Goal: Information Seeking & Learning: Check status

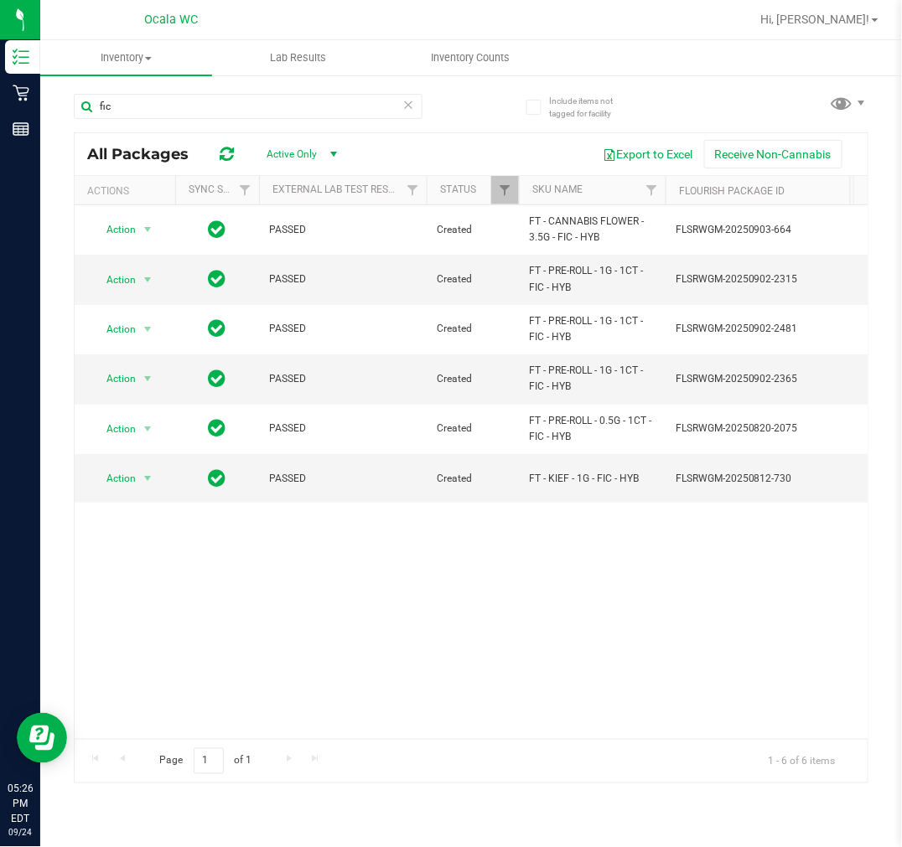
click at [48, 97] on div "Include items not tagged for facility fic All Packages Active Only Active Only …" at bounding box center [471, 329] width 862 height 511
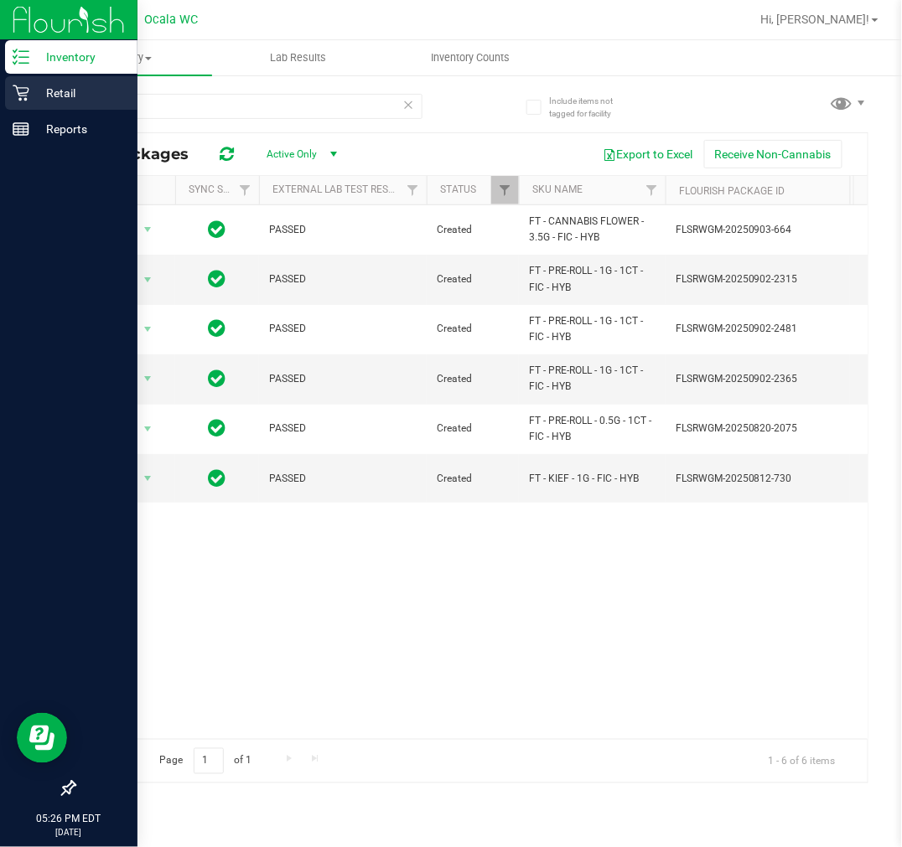
click at [19, 97] on icon at bounding box center [21, 93] width 17 height 17
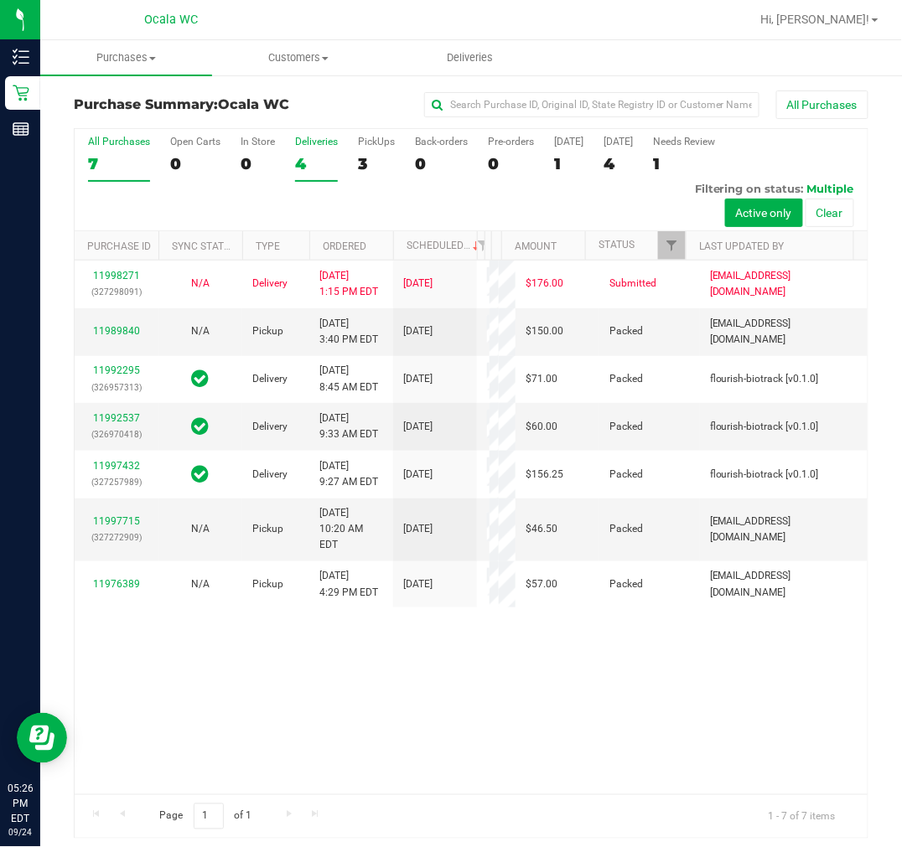
click at [313, 140] on div "Deliveries" at bounding box center [316, 142] width 43 height 12
click at [0, 0] on input "Deliveries 4" at bounding box center [0, 0] width 0 height 0
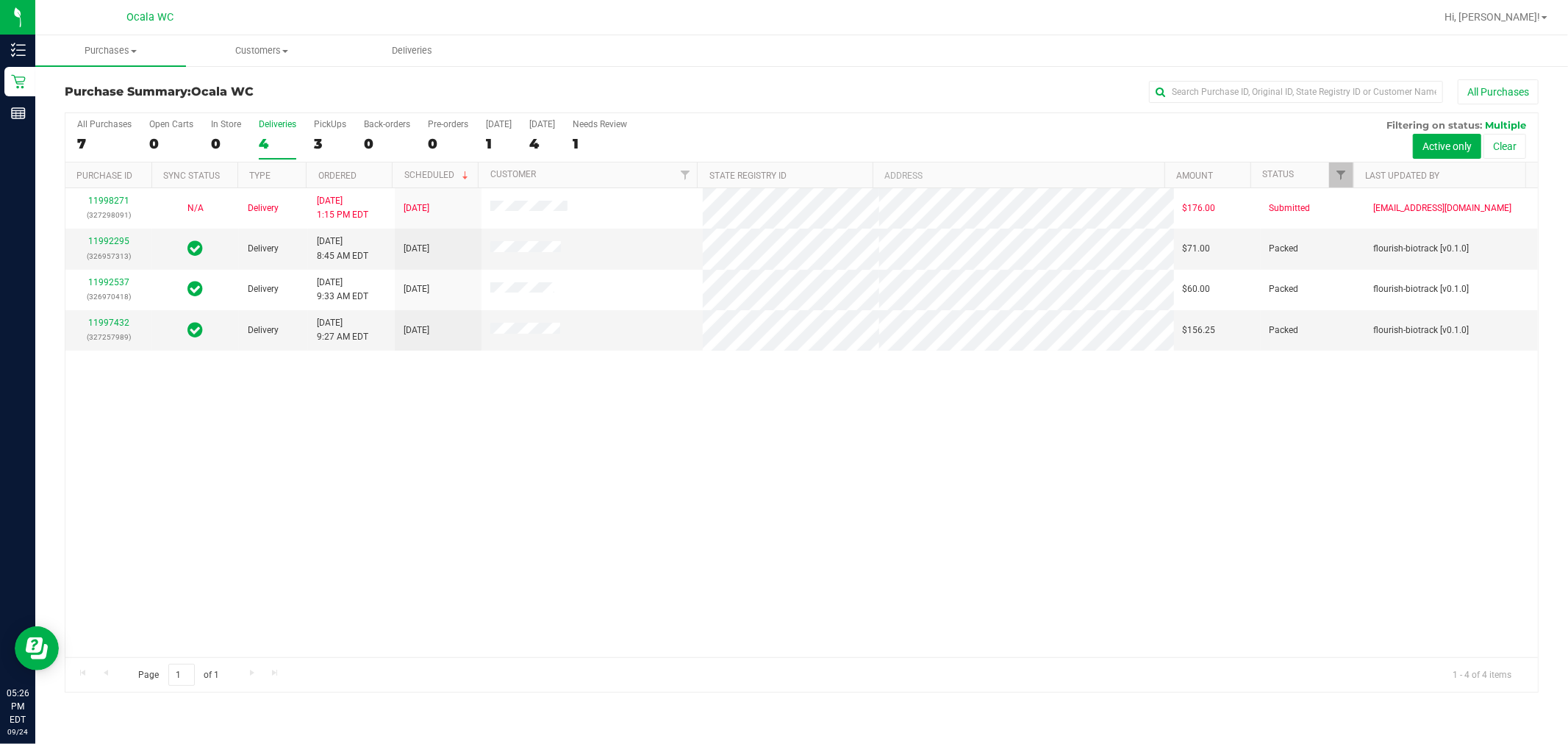
click at [594, 460] on div "11998271 (327298091) N/A Delivery [DATE] 1:15 PM EDT 9/26/2025 $176.00 Submitte…" at bounding box center [802, 423] width 1472 height 469
click at [569, 505] on div "11998271 (327298091) N/A Delivery [DATE] 1:15 PM EDT 9/26/2025 $176.00 Submitte…" at bounding box center [802, 423] width 1472 height 469
click at [790, 505] on div "11998271 (327298091) N/A Delivery [DATE] 1:15 PM EDT 9/26/2025 $176.00 Submitte…" at bounding box center [802, 423] width 1472 height 469
click at [790, 86] on div "All Purchases" at bounding box center [1047, 92] width 983 height 25
click at [790, 540] on div "11998271 (327298091) N/A Delivery 9/24/2025 1:15 PM EDT 9/26/2025 $176.00 Submi…" at bounding box center [802, 423] width 1472 height 469
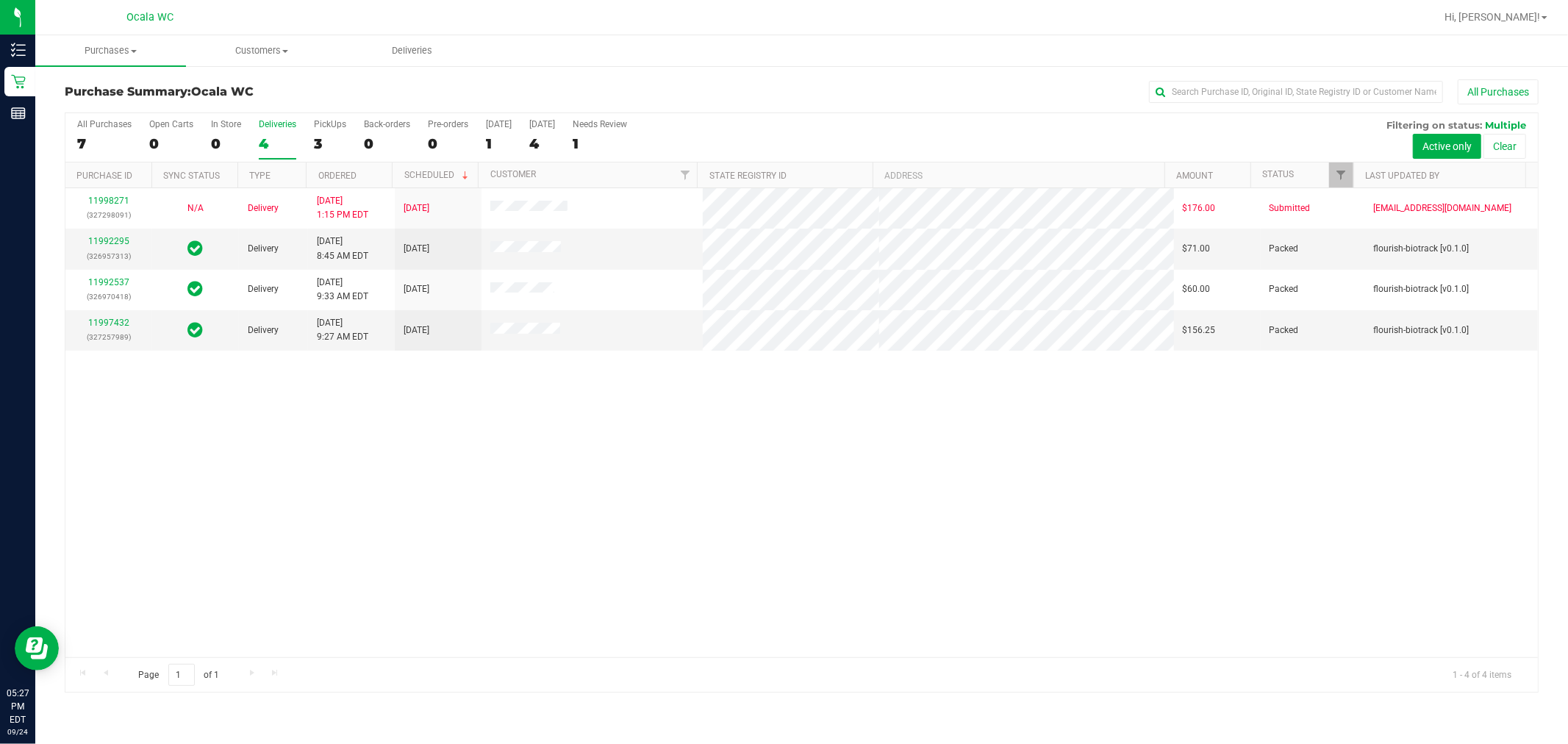
click at [790, 81] on div "All Purchases" at bounding box center [1047, 92] width 983 height 25
click at [790, 86] on div "All Purchases" at bounding box center [1047, 92] width 983 height 25
click at [790, 487] on div "11998271 (327298091) N/A Delivery 9/24/2025 1:15 PM EDT 9/26/2025 $176.00 Submi…" at bounding box center [802, 423] width 1472 height 469
click at [790, 104] on div "All Purchases" at bounding box center [1047, 92] width 983 height 25
click at [695, 518] on div "11998271 (327298091) N/A Delivery 9/24/2025 1:15 PM EDT 9/26/2025 $176.00 Submi…" at bounding box center [802, 423] width 1472 height 469
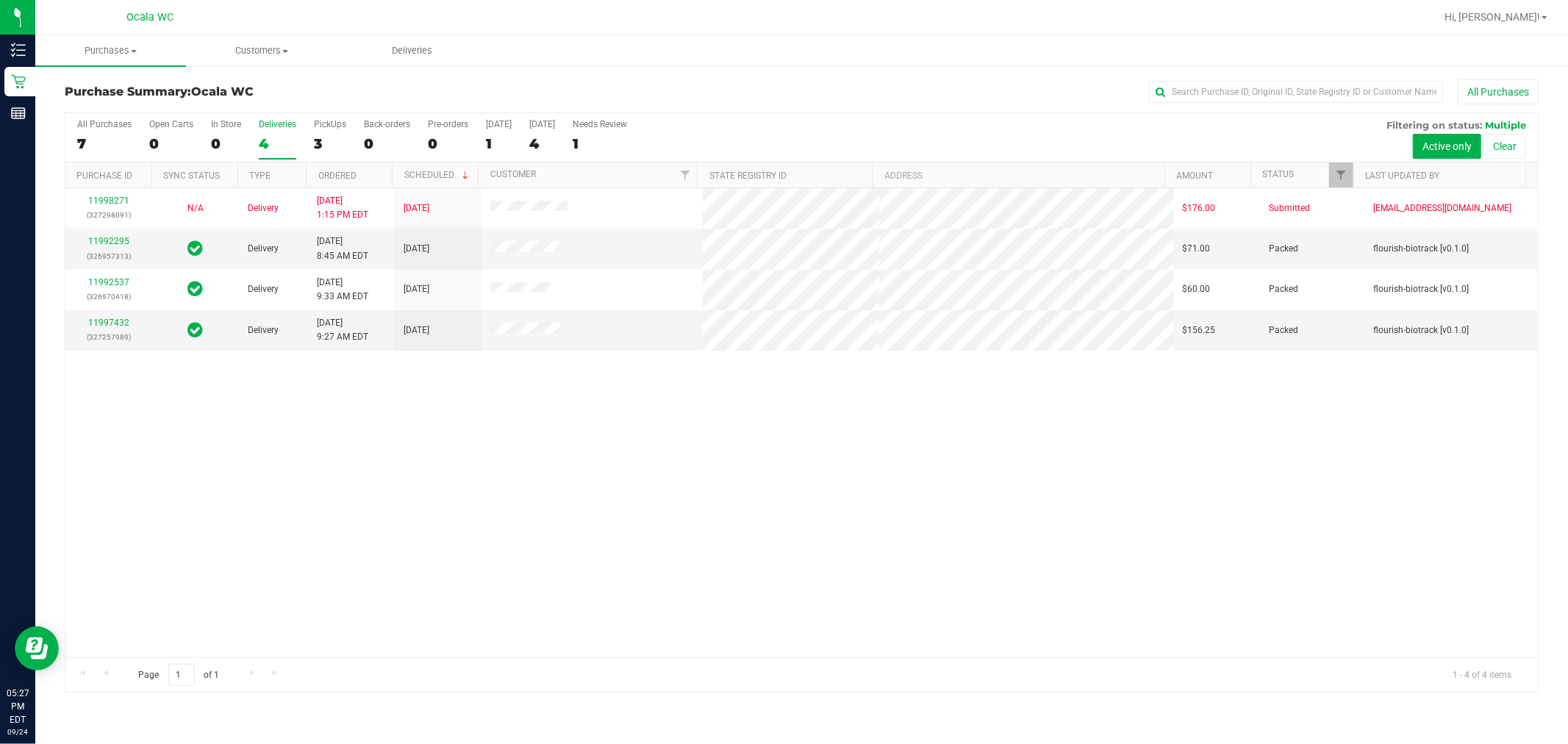
drag, startPoint x: 678, startPoint y: 485, endPoint x: 682, endPoint y: 464, distance: 21.4
click at [681, 475] on div "11998271 (327298091) N/A Delivery 9/24/2025 1:15 PM EDT 9/26/2025 $176.00 Submi…" at bounding box center [802, 423] width 1472 height 469
click at [790, 90] on div "All Purchases" at bounding box center [1047, 92] width 983 height 25
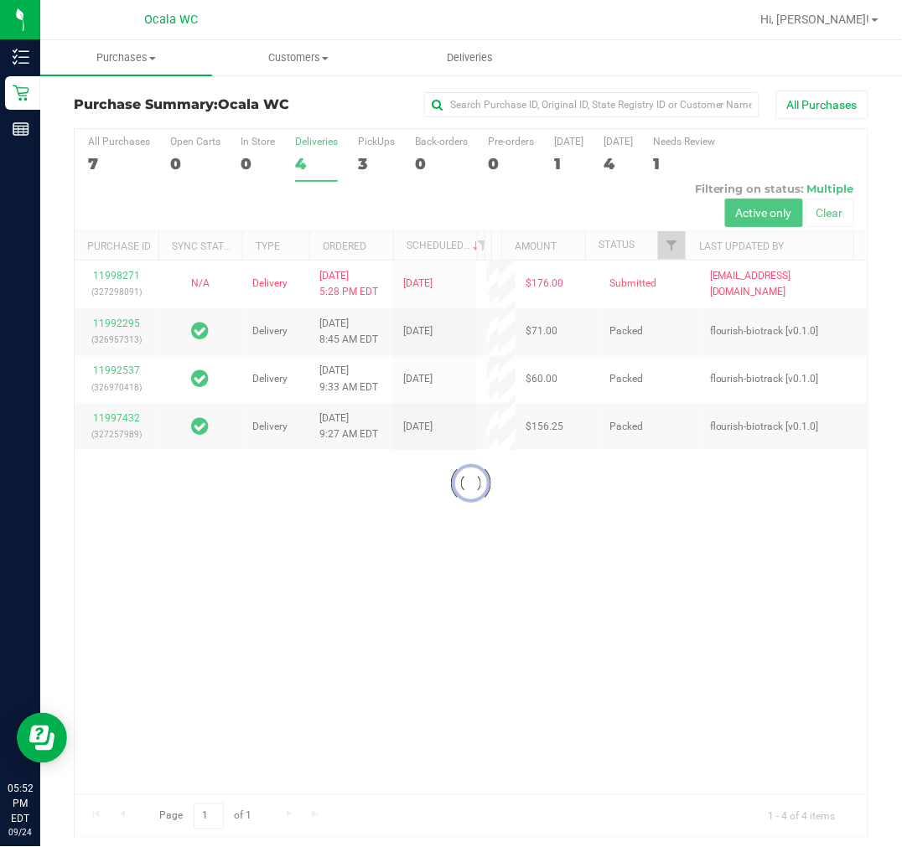
drag, startPoint x: 281, startPoint y: 562, endPoint x: 256, endPoint y: 551, distance: 27.0
click at [277, 562] on div at bounding box center [471, 483] width 793 height 709
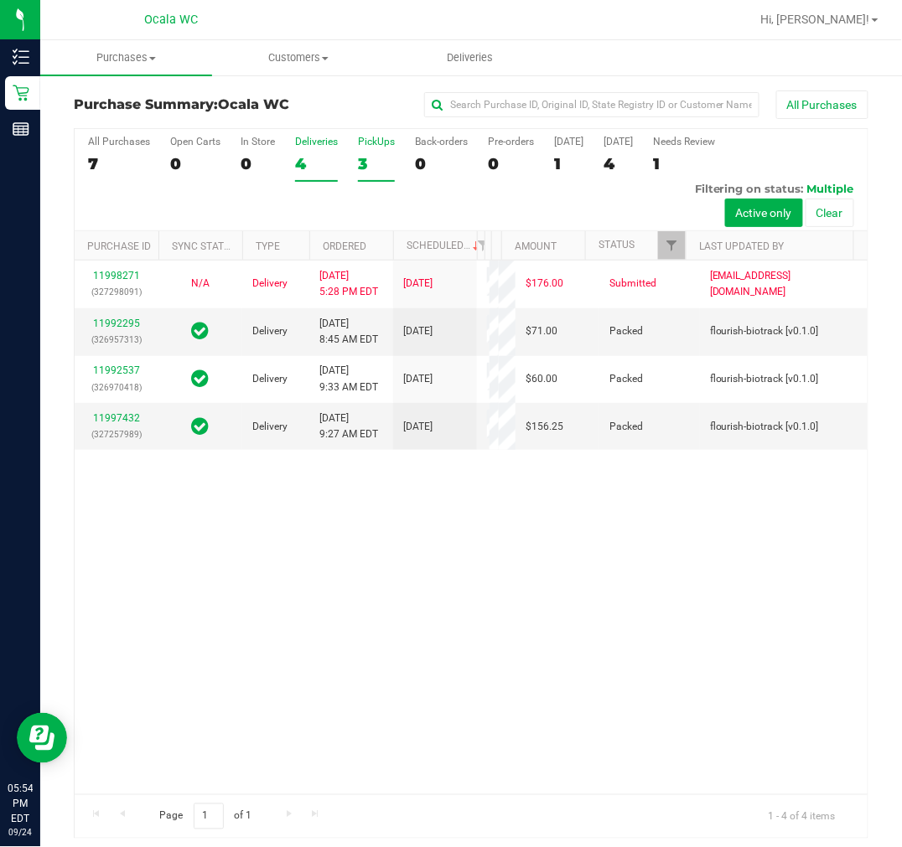
click at [365, 148] on label "PickUps 3" at bounding box center [376, 159] width 37 height 46
click at [0, 0] on input "PickUps 3" at bounding box center [0, 0] width 0 height 0
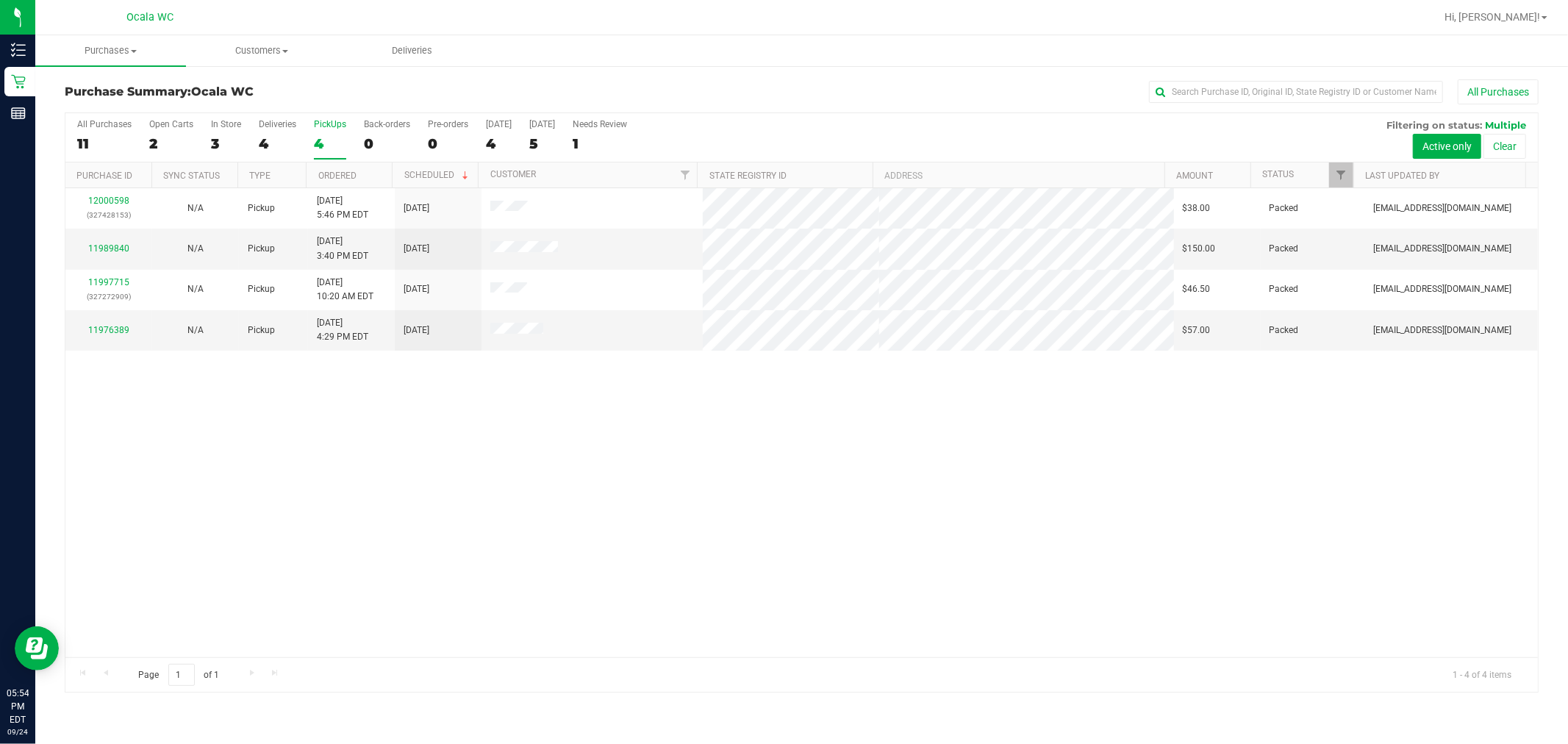
click at [790, 419] on div "12000598 (327428153) N/A Pickup 9/24/2025 5:46 PM EDT 9/25/2025 $38.00 Packed n…" at bounding box center [802, 423] width 1472 height 469
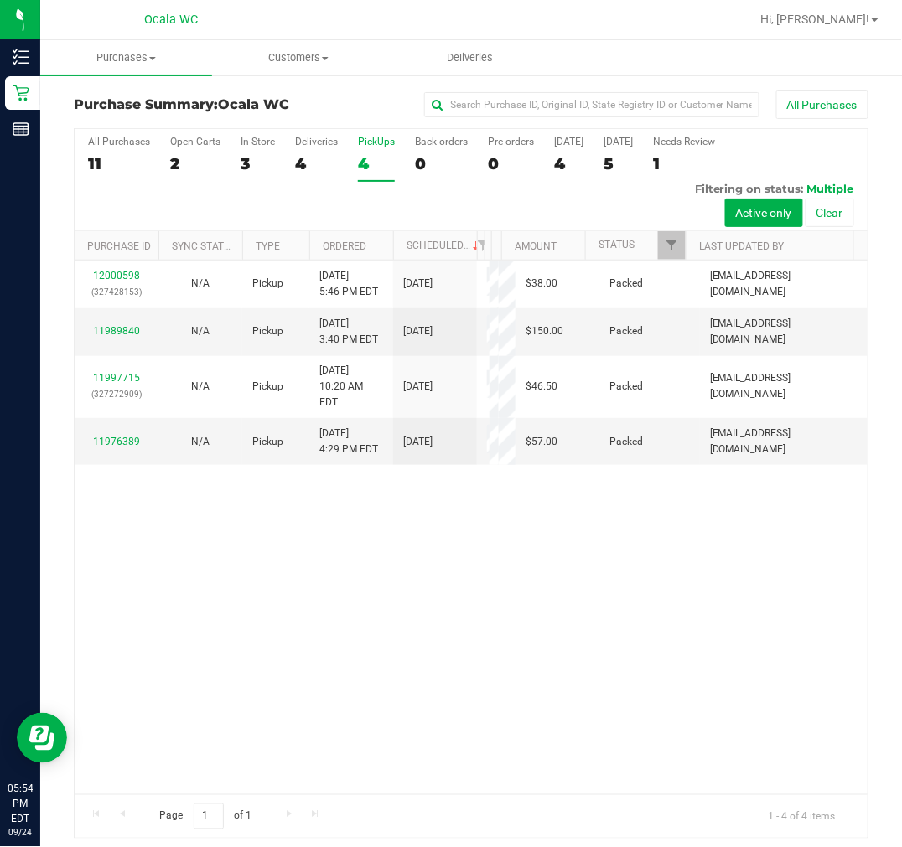
click at [481, 618] on div "12000598 (327428153) N/A Pickup 9/24/2025 5:46 PM EDT 9/25/2025 $38.00 Packed n…" at bounding box center [471, 528] width 793 height 534
click at [121, 448] on link "11976389" at bounding box center [116, 442] width 47 height 12
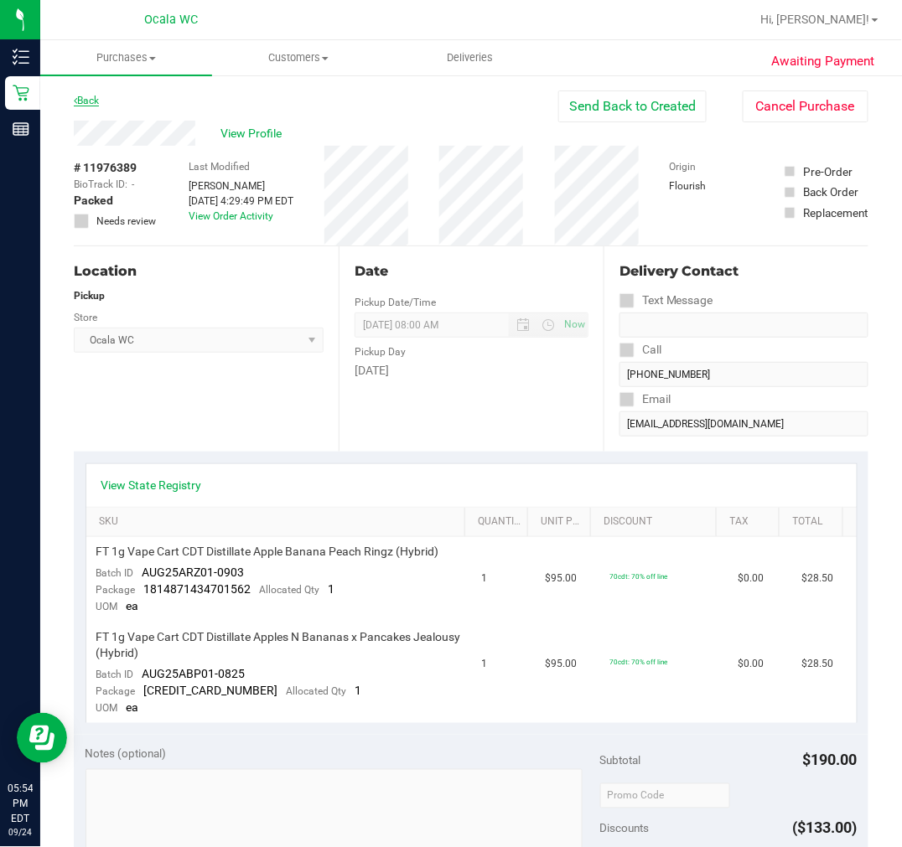
click at [86, 99] on link "Back" at bounding box center [86, 101] width 25 height 12
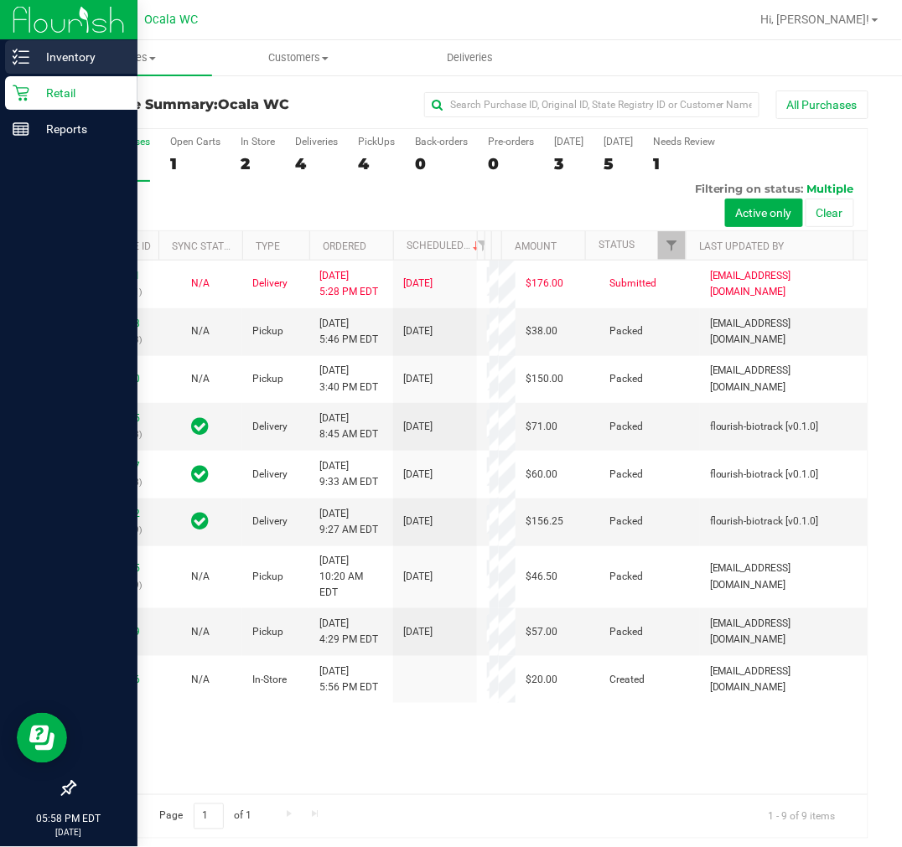
click at [28, 57] on line at bounding box center [23, 57] width 9 height 0
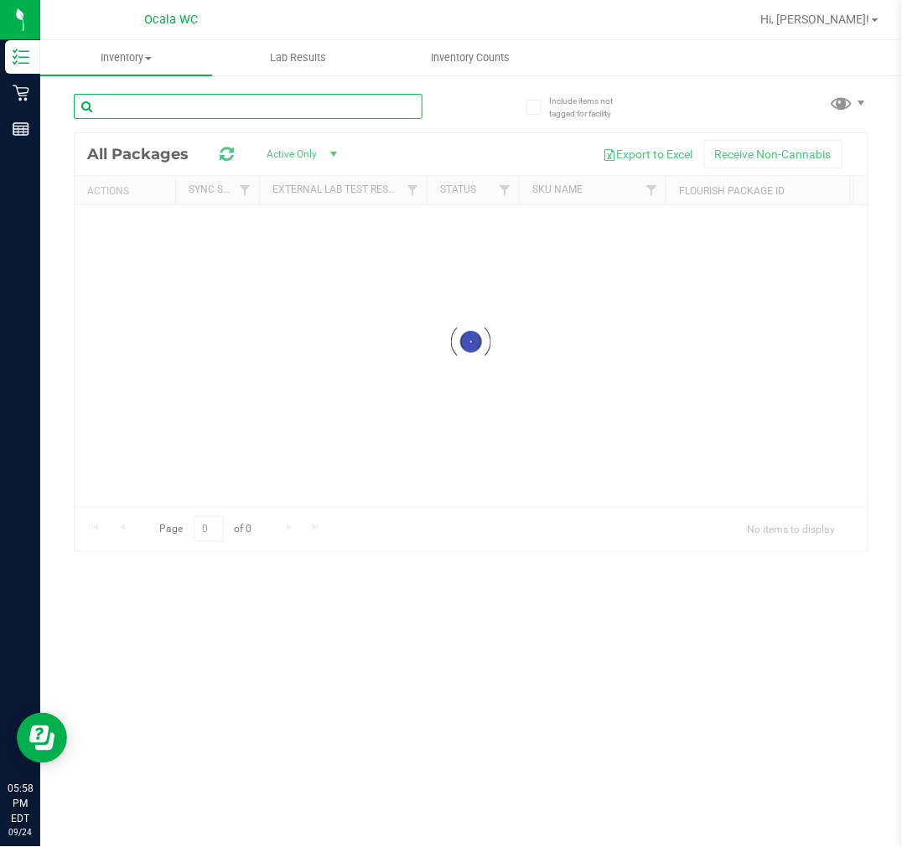
click at [362, 111] on input "text" at bounding box center [248, 106] width 349 height 25
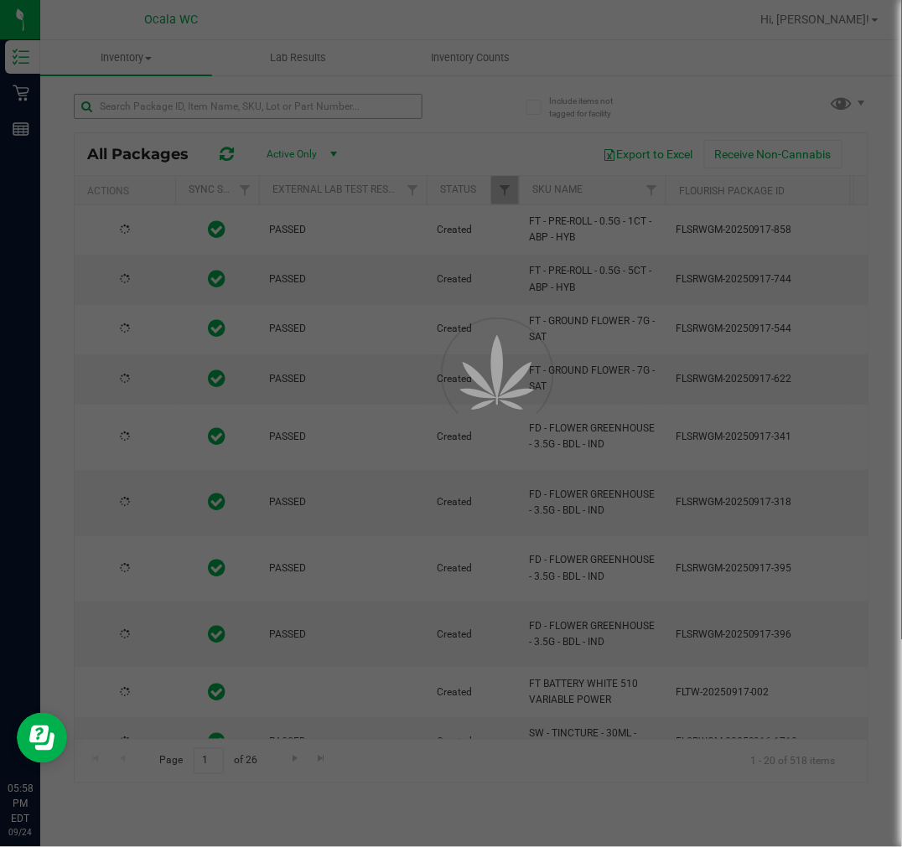
click at [362, 111] on div at bounding box center [451, 423] width 902 height 847
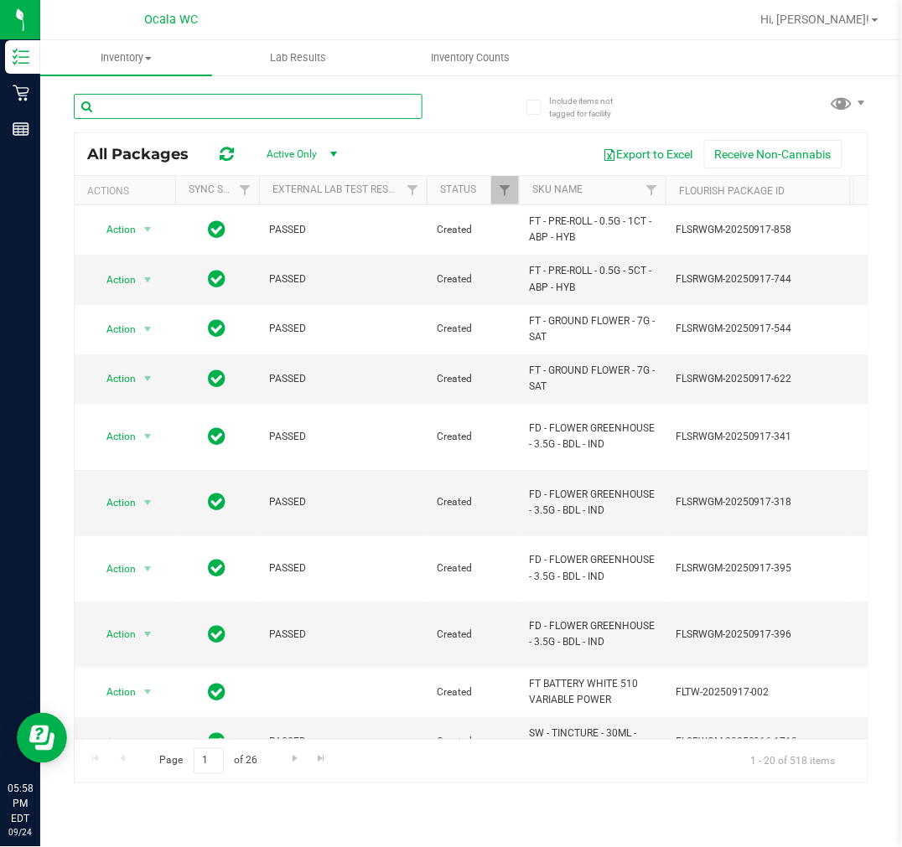
click at [362, 111] on input "text" at bounding box center [248, 106] width 349 height 25
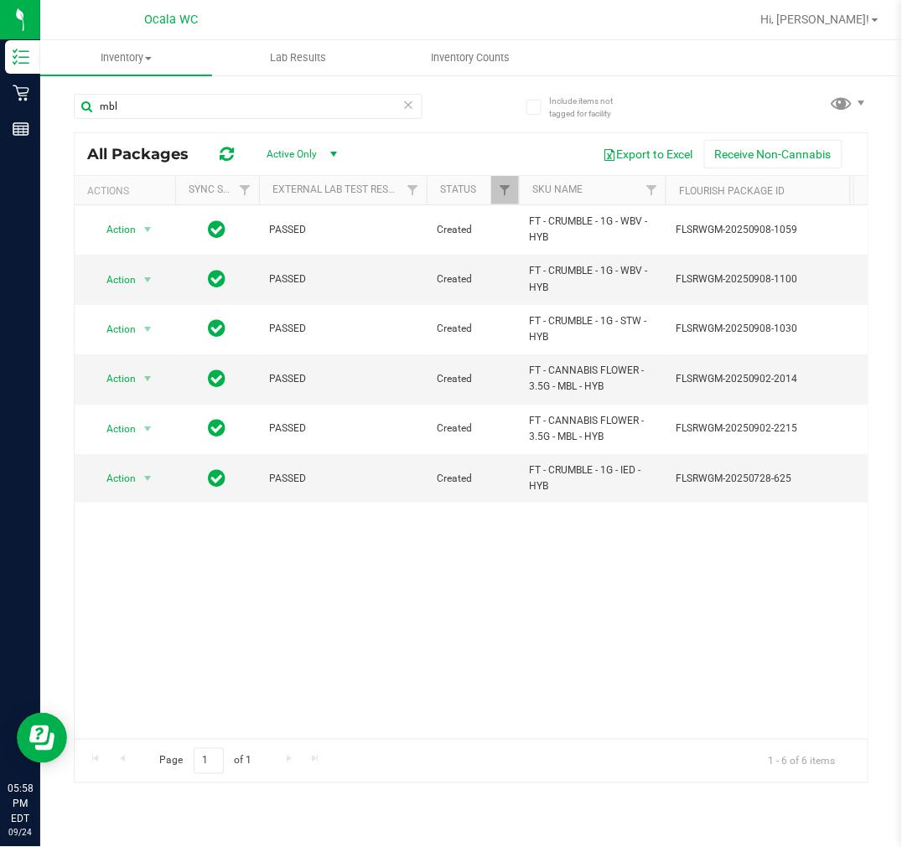
click at [665, 629] on div "Action Action Global inventory Package audit log Print package label Print prod…" at bounding box center [471, 472] width 793 height 534
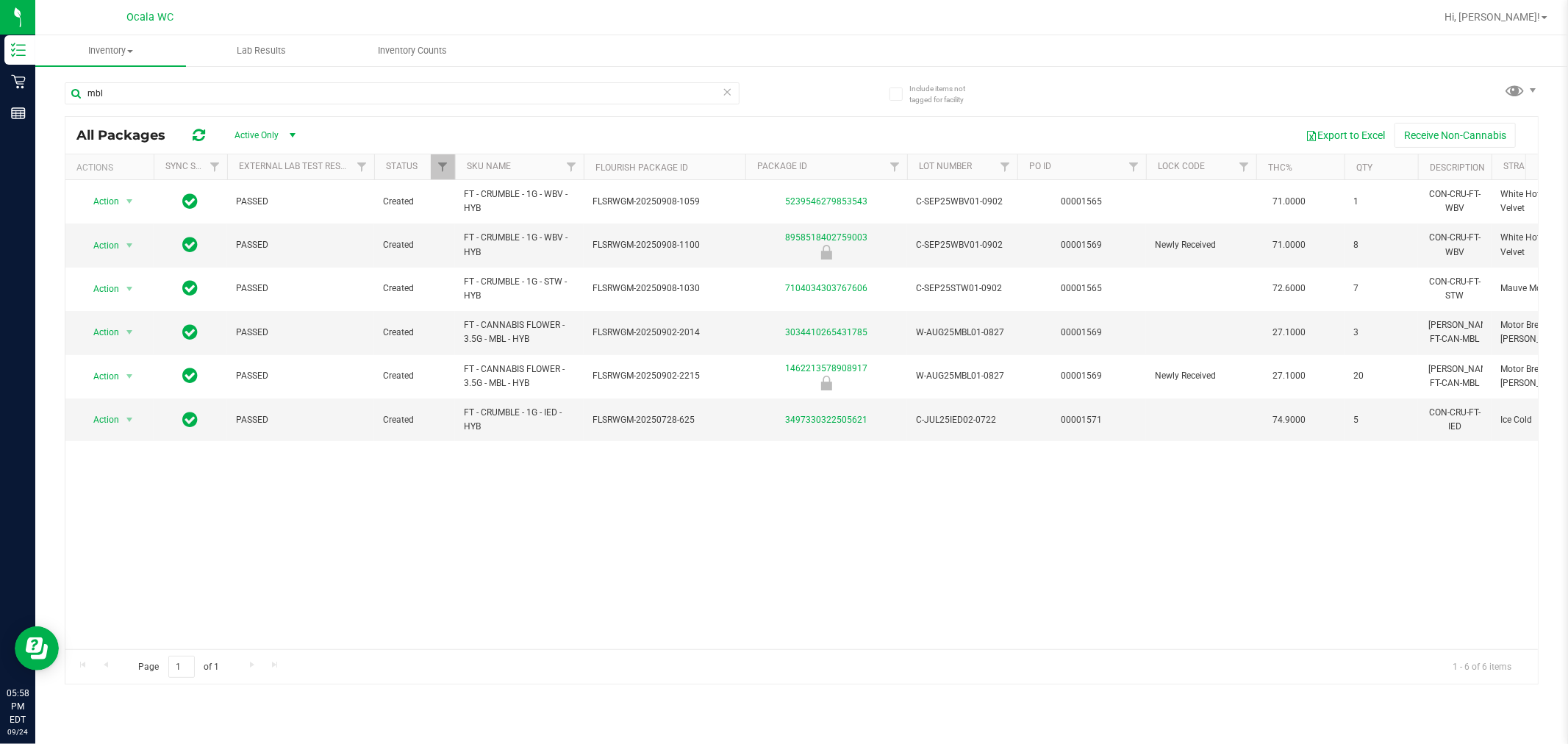
click at [582, 570] on div "Action Action Global inventory Package audit log Print package label Print prod…" at bounding box center [802, 414] width 1472 height 469
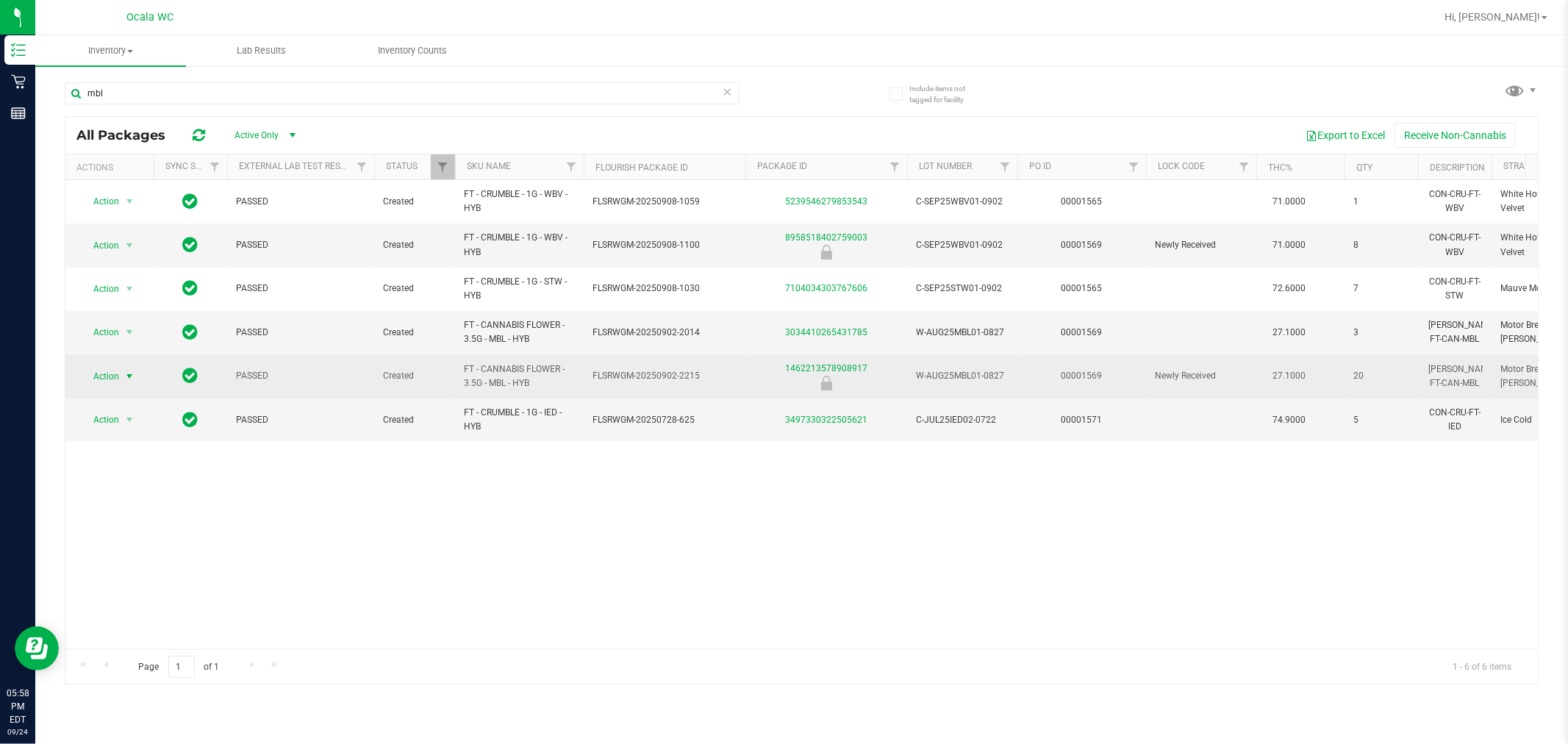
click at [111, 376] on span "Action" at bounding box center [99, 376] width 39 height 20
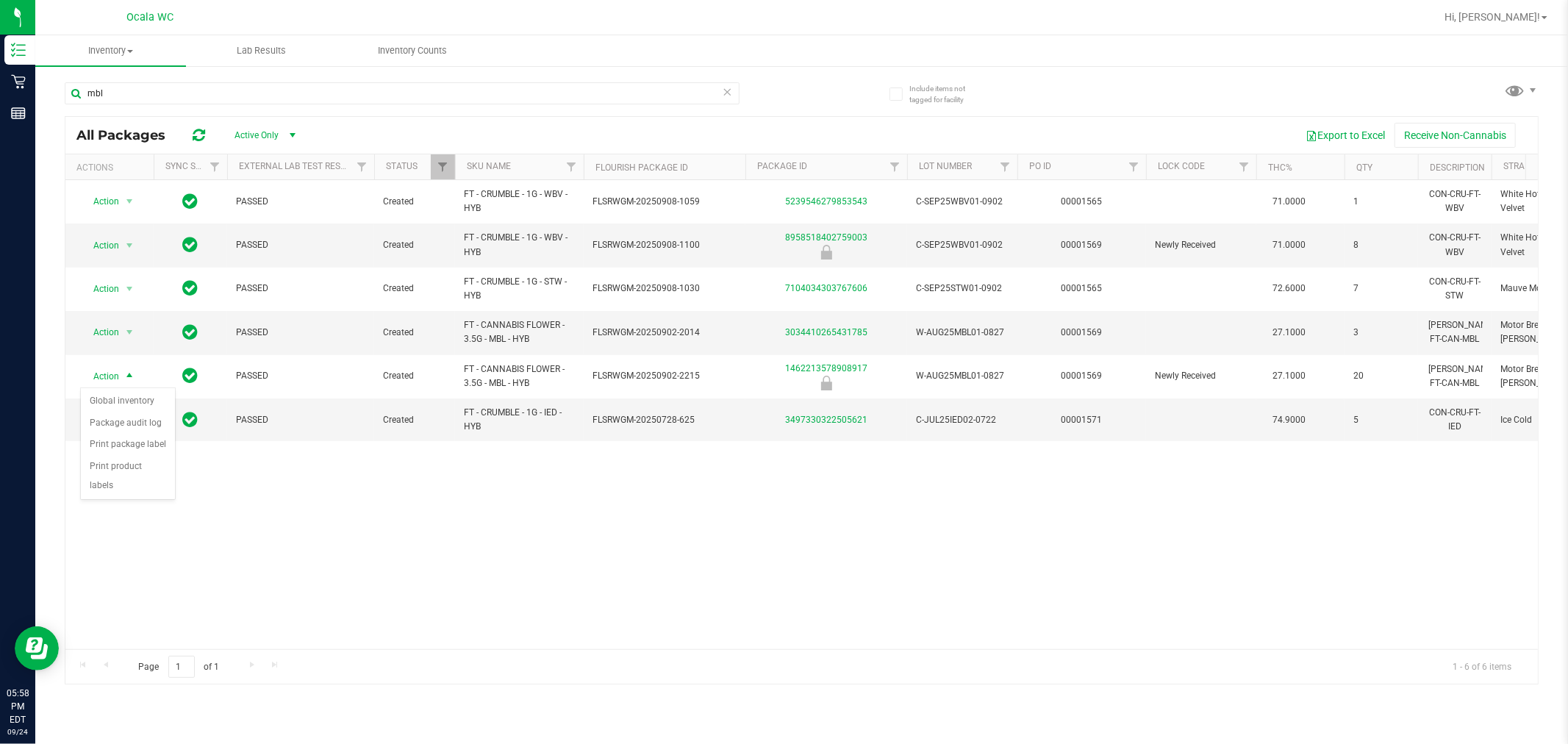
click at [287, 530] on div "Action Action Global inventory Package audit log Print package label Print prod…" at bounding box center [802, 414] width 1472 height 469
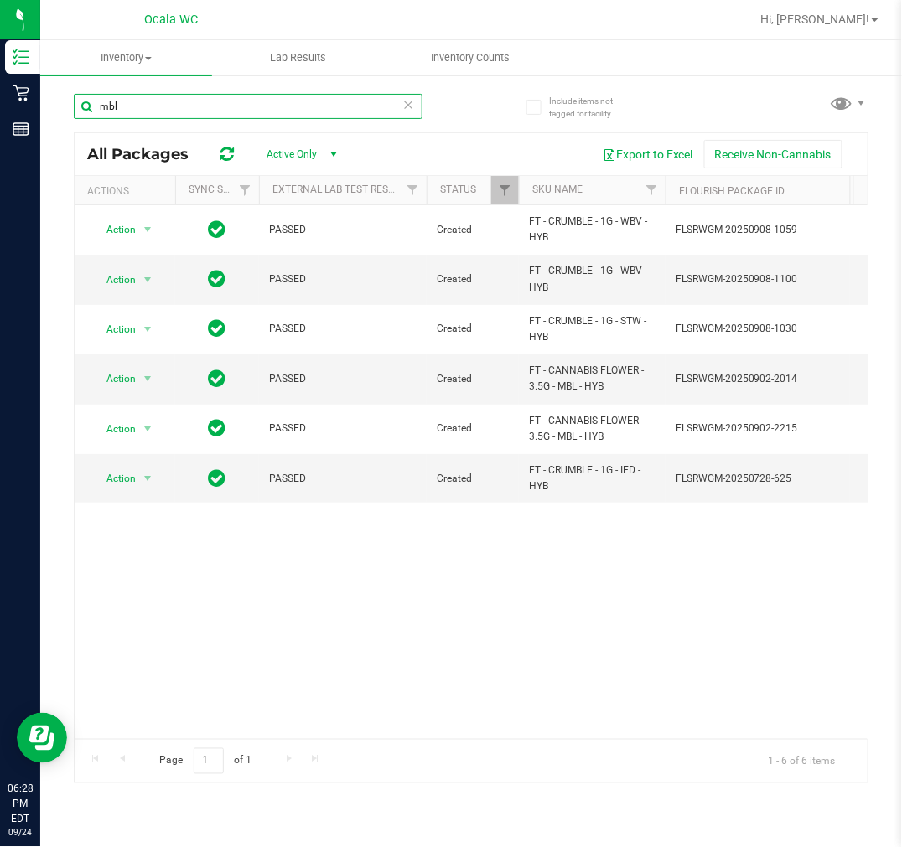
click at [135, 96] on input "mbl" at bounding box center [248, 106] width 349 height 25
type input "p"
type input "grape"
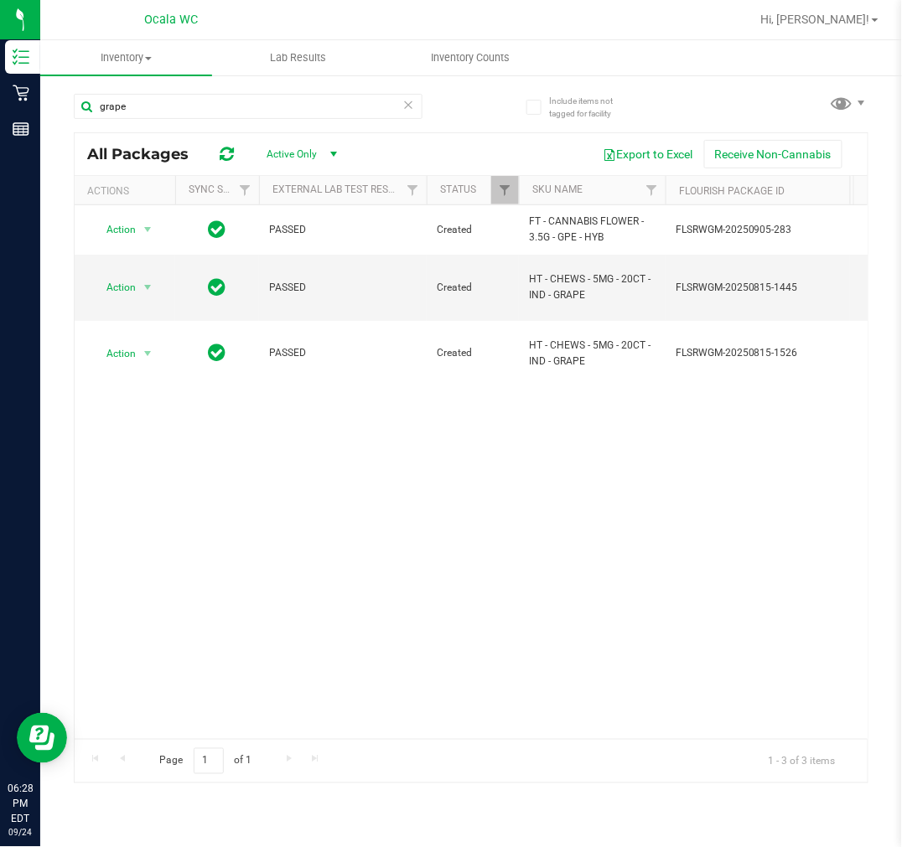
click at [520, 607] on div "Action Action Global inventory Package audit log Print package label Print prod…" at bounding box center [471, 472] width 793 height 534
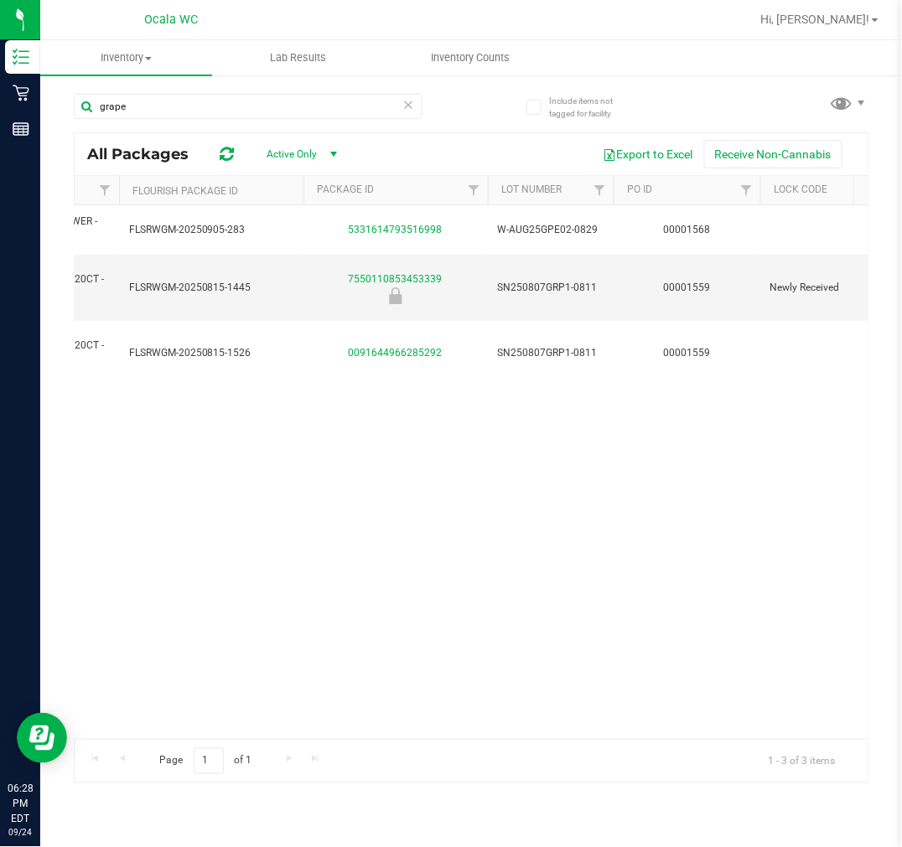
scroll to position [0, 156]
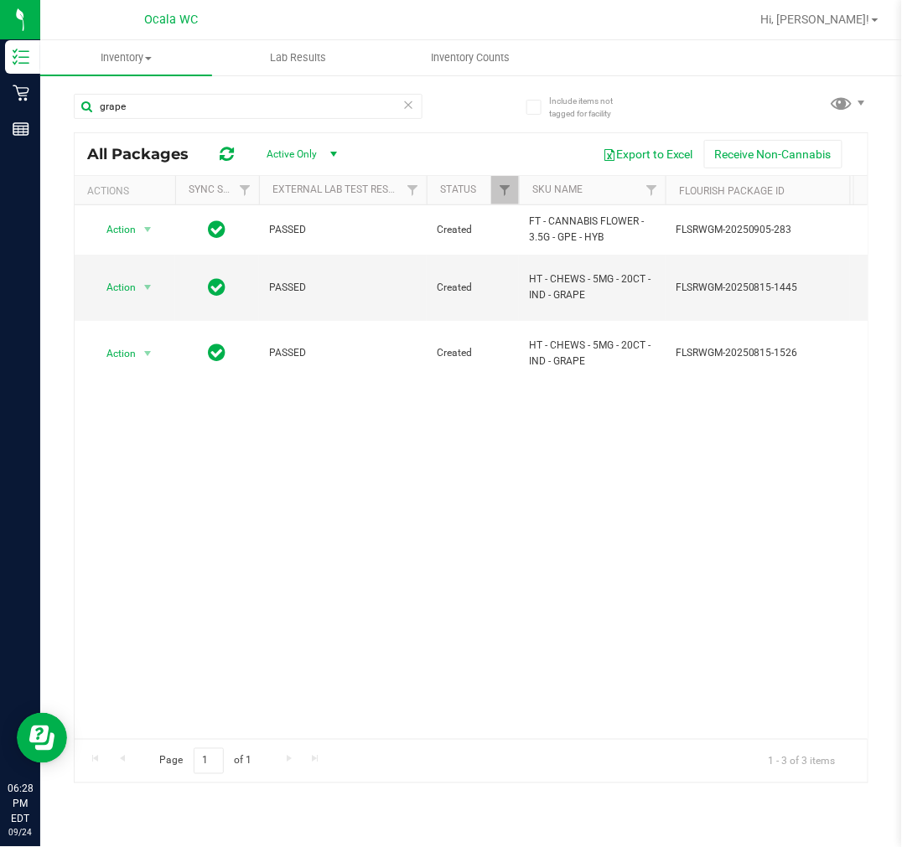
click at [361, 605] on div "Action Action Global inventory Package audit log Print package label Print prod…" at bounding box center [471, 472] width 793 height 534
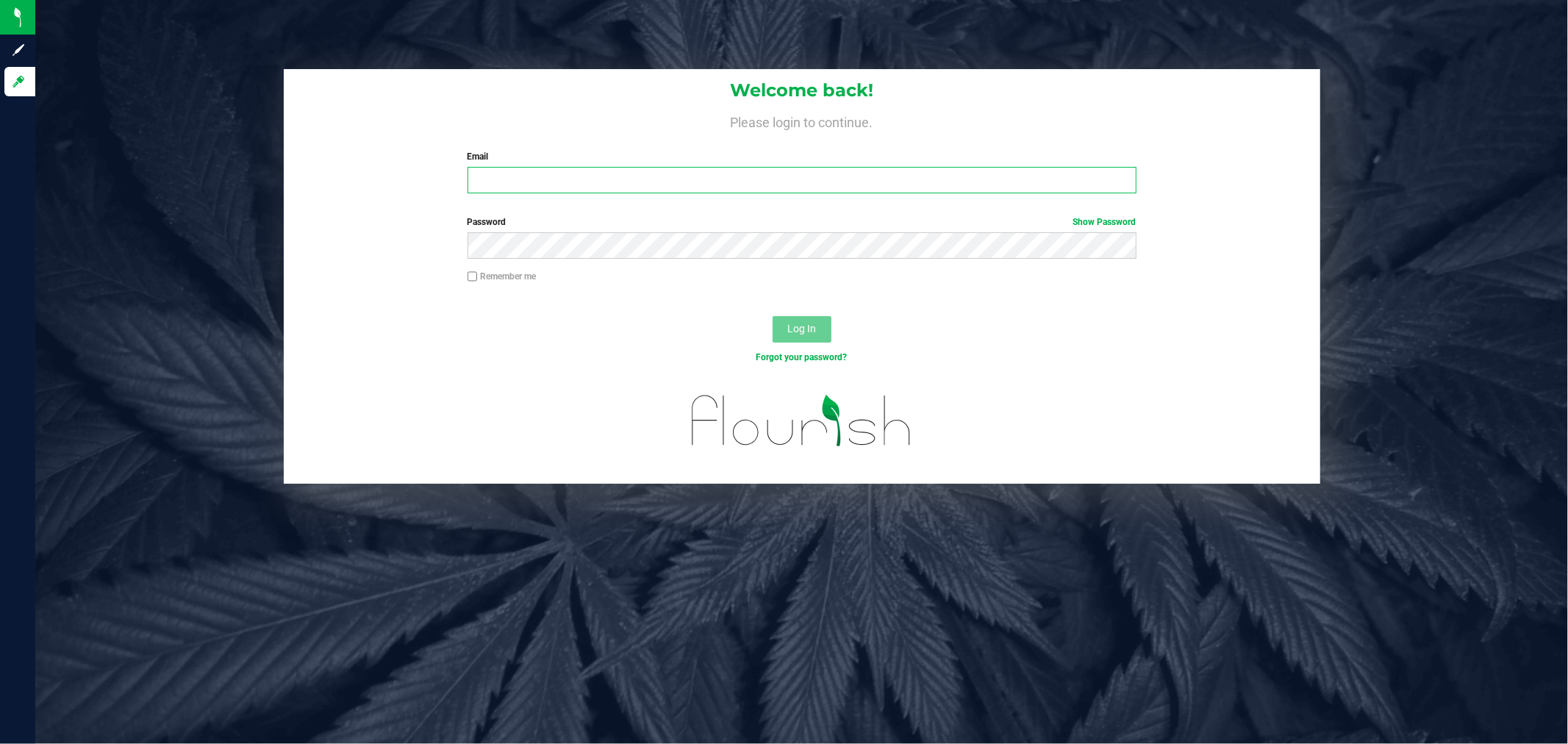
click at [569, 182] on input "Email" at bounding box center [802, 180] width 669 height 26
type input "[EMAIL_ADDRESS][DOMAIN_NAME]"
click at [773, 316] on button "Log In" at bounding box center [802, 329] width 59 height 26
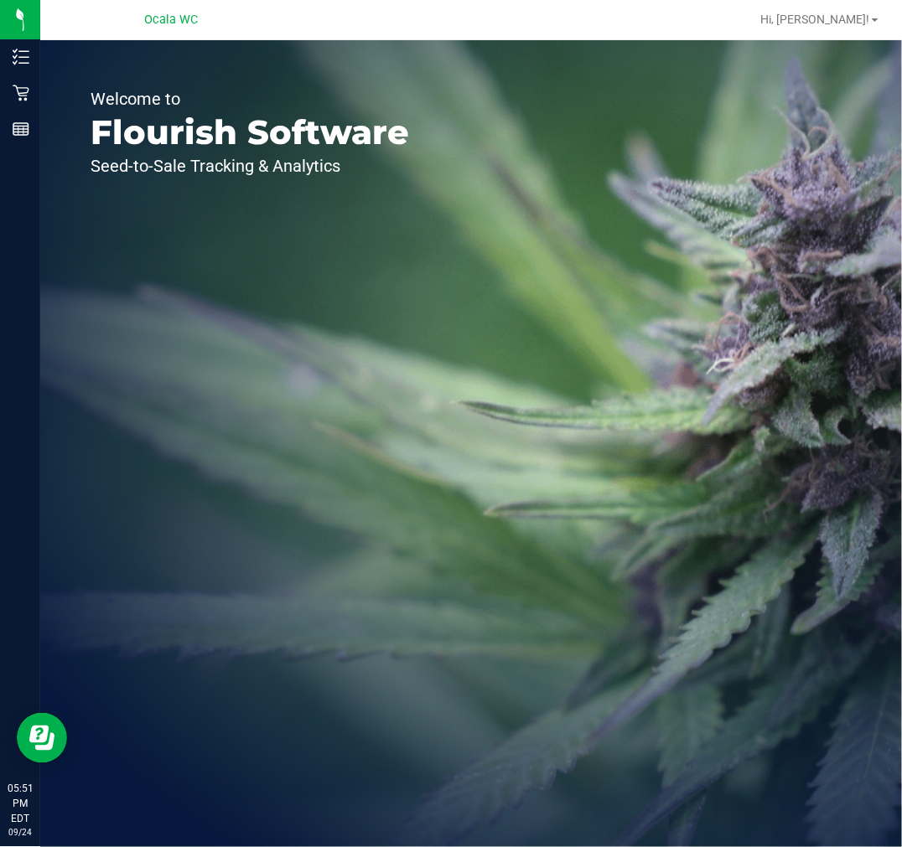
click at [724, 116] on div "Welcome to Flourish Software Seed-to-Sale Tracking & Analytics" at bounding box center [471, 443] width 862 height 807
